Goal: Transaction & Acquisition: Subscribe to service/newsletter

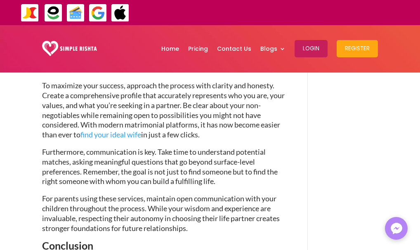
scroll to position [1529, 0]
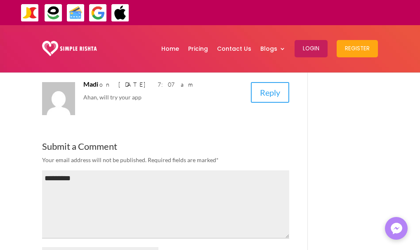
scroll to position [1966, 0]
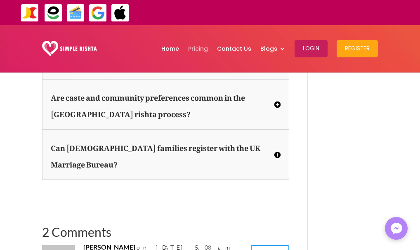
click at [203, 49] on link "Pricing" at bounding box center [198, 48] width 20 height 43
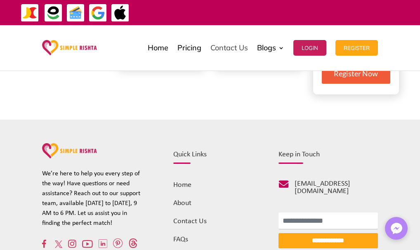
scroll to position [363, 0]
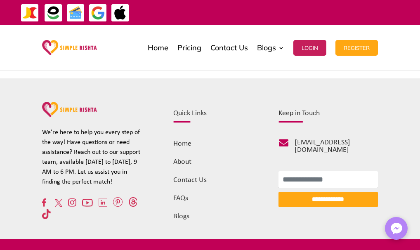
click at [186, 181] on link "Contact Us" at bounding box center [189, 180] width 33 height 8
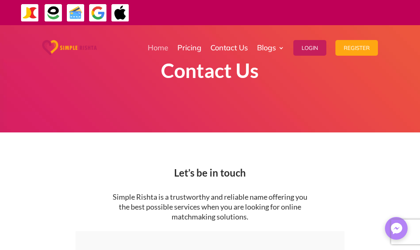
click at [162, 49] on link "Home" at bounding box center [158, 47] width 21 height 41
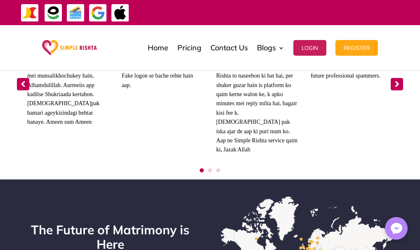
scroll to position [3276, 0]
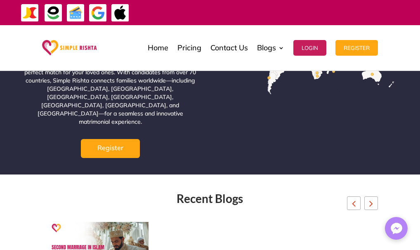
click at [237, 228] on img "1 / 10" at bounding box center [210, 250] width 106 height 56
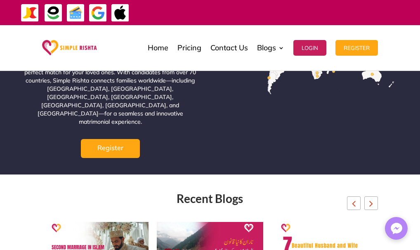
click at [237, 228] on img "1 / 10" at bounding box center [210, 250] width 106 height 56
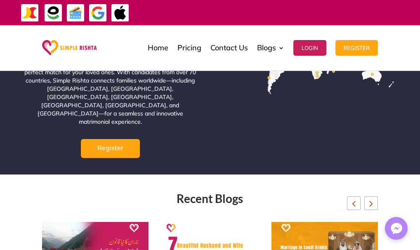
scroll to position [3278, 0]
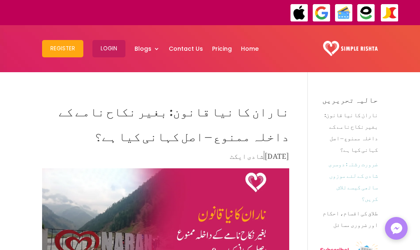
click at [359, 164] on link "ضرورت رشتہ: دوسری شادی کے لئے موزوں ساتھی کیسے تلاش کریں؟" at bounding box center [352, 179] width 49 height 49
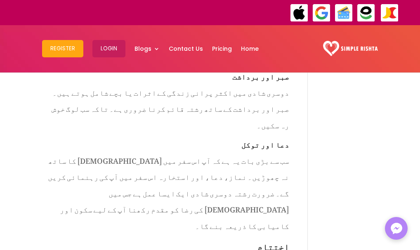
scroll to position [2176, 0]
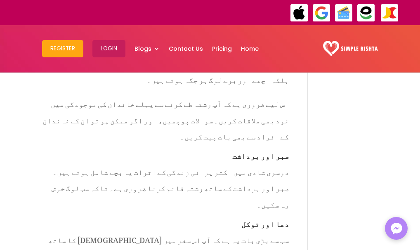
scroll to position [2077, 0]
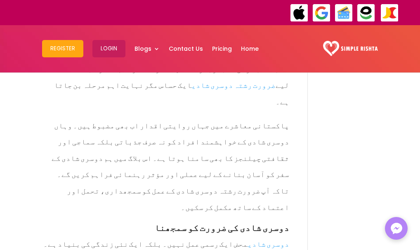
scroll to position [111, 0]
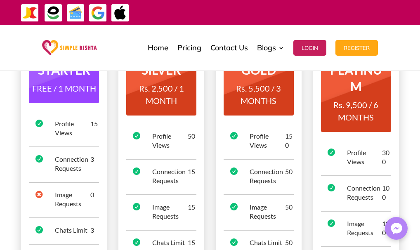
scroll to position [99, 0]
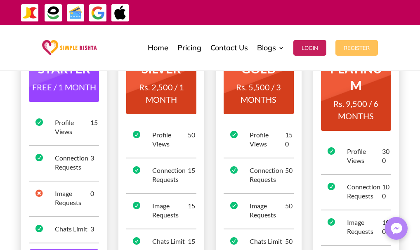
click at [357, 49] on button "Register" at bounding box center [356, 48] width 42 height 16
